Goal: Navigation & Orientation: Find specific page/section

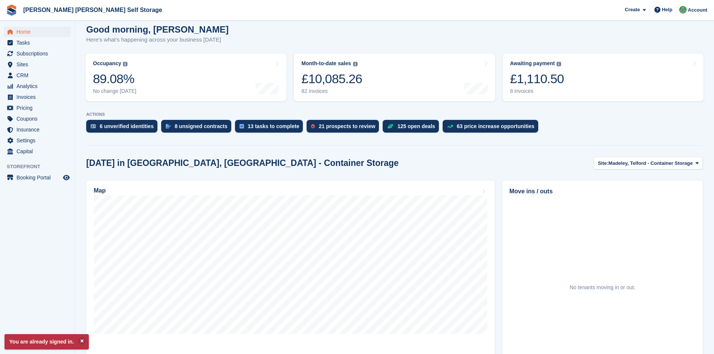
scroll to position [188, 0]
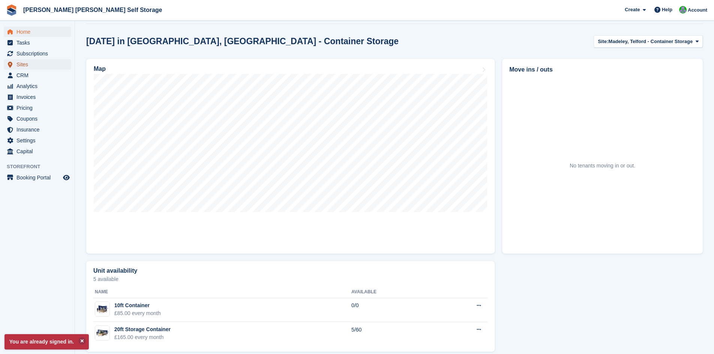
click at [24, 64] on span "Sites" at bounding box center [39, 64] width 45 height 11
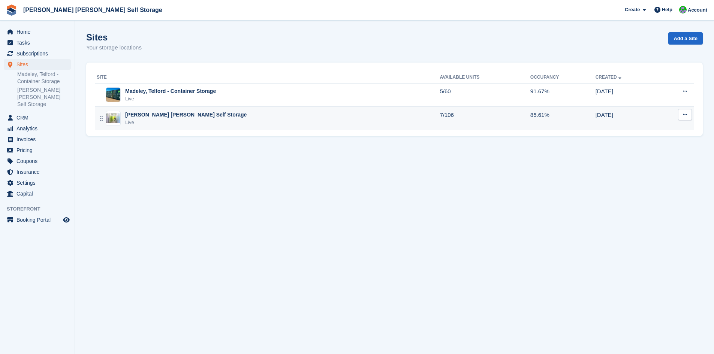
click at [171, 117] on div "[PERSON_NAME] [PERSON_NAME] Self Storage" at bounding box center [186, 115] width 122 height 8
